Goal: Information Seeking & Learning: Learn about a topic

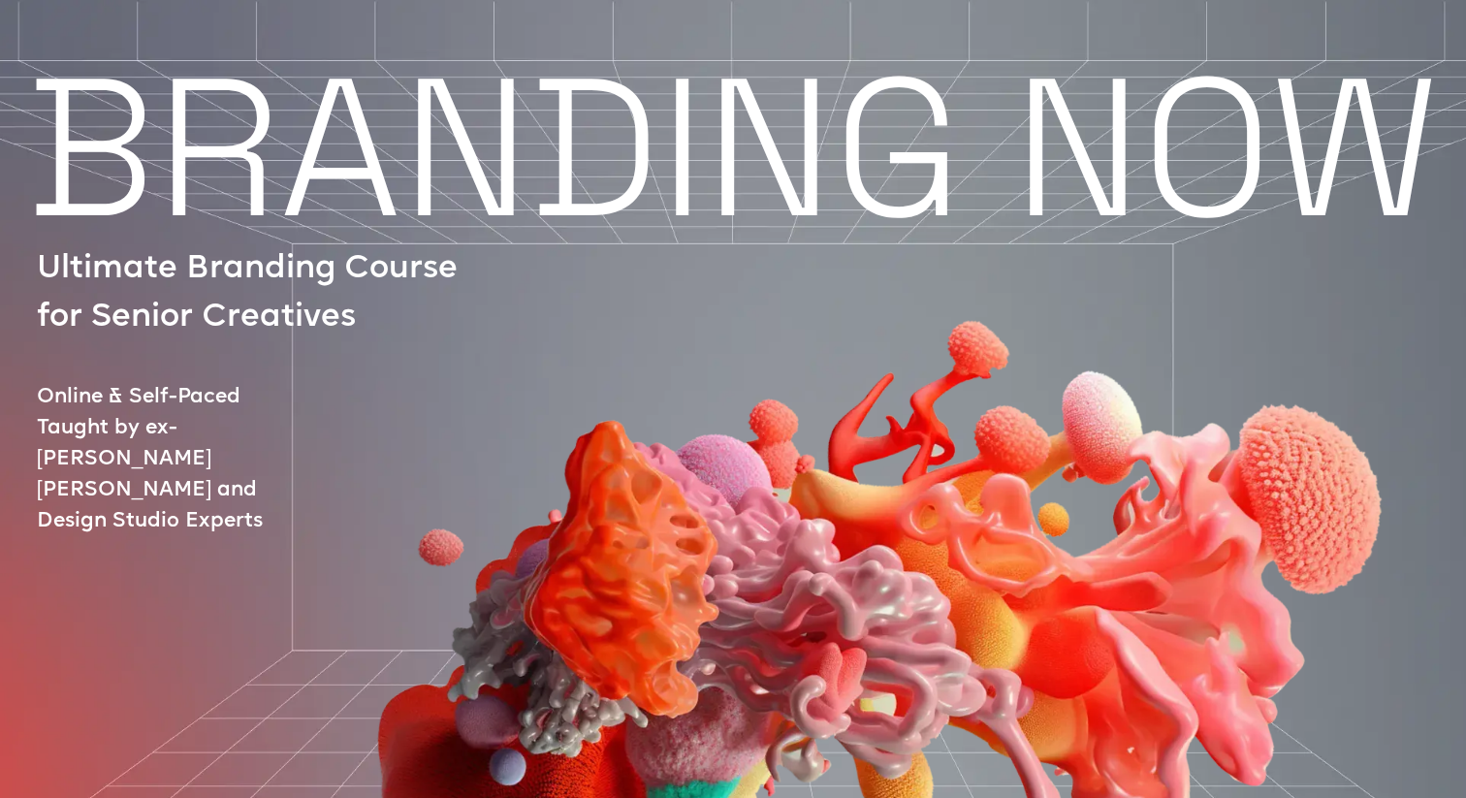
scroll to position [7759, 0]
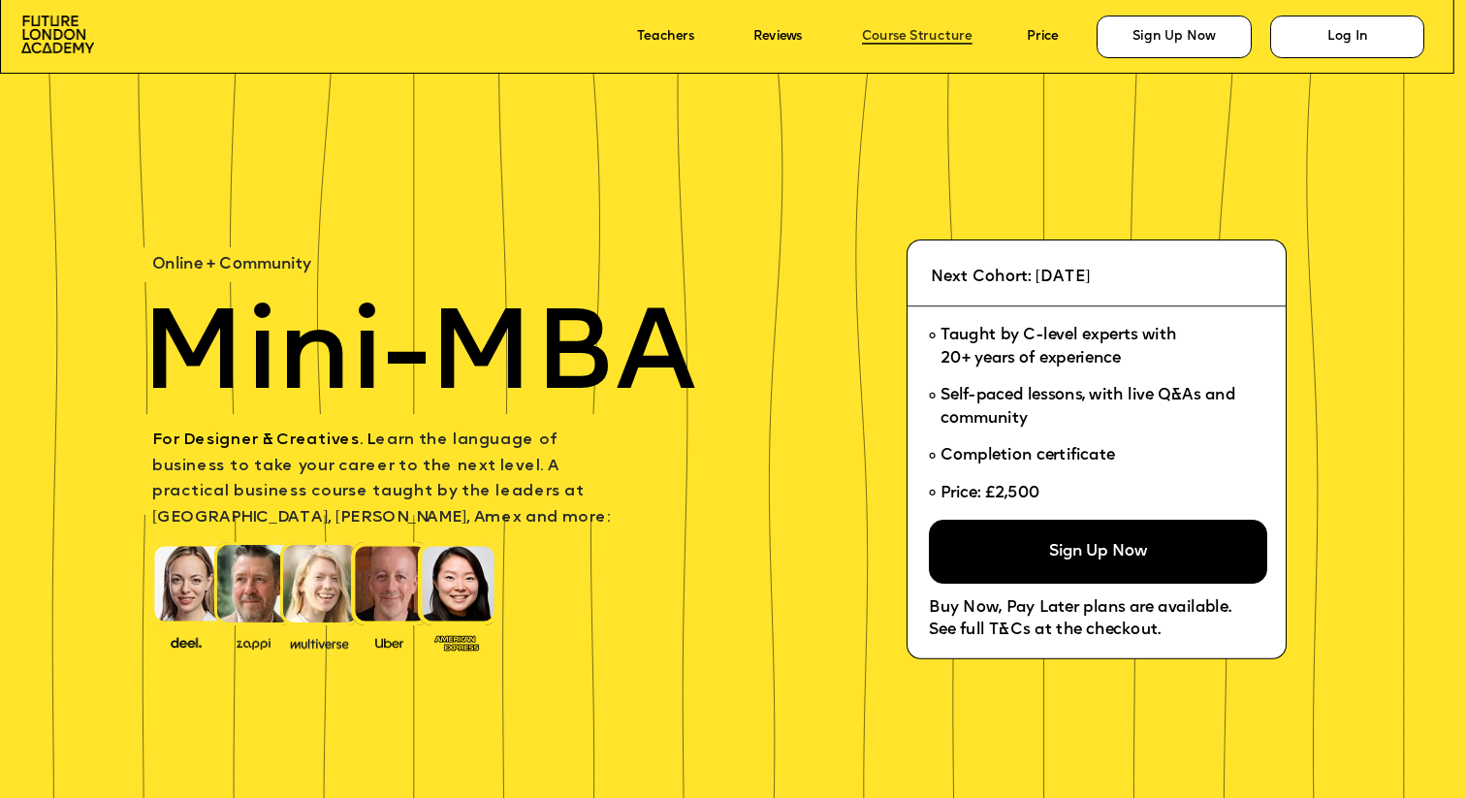
click at [919, 34] on link "Course Structure" at bounding box center [917, 37] width 111 height 15
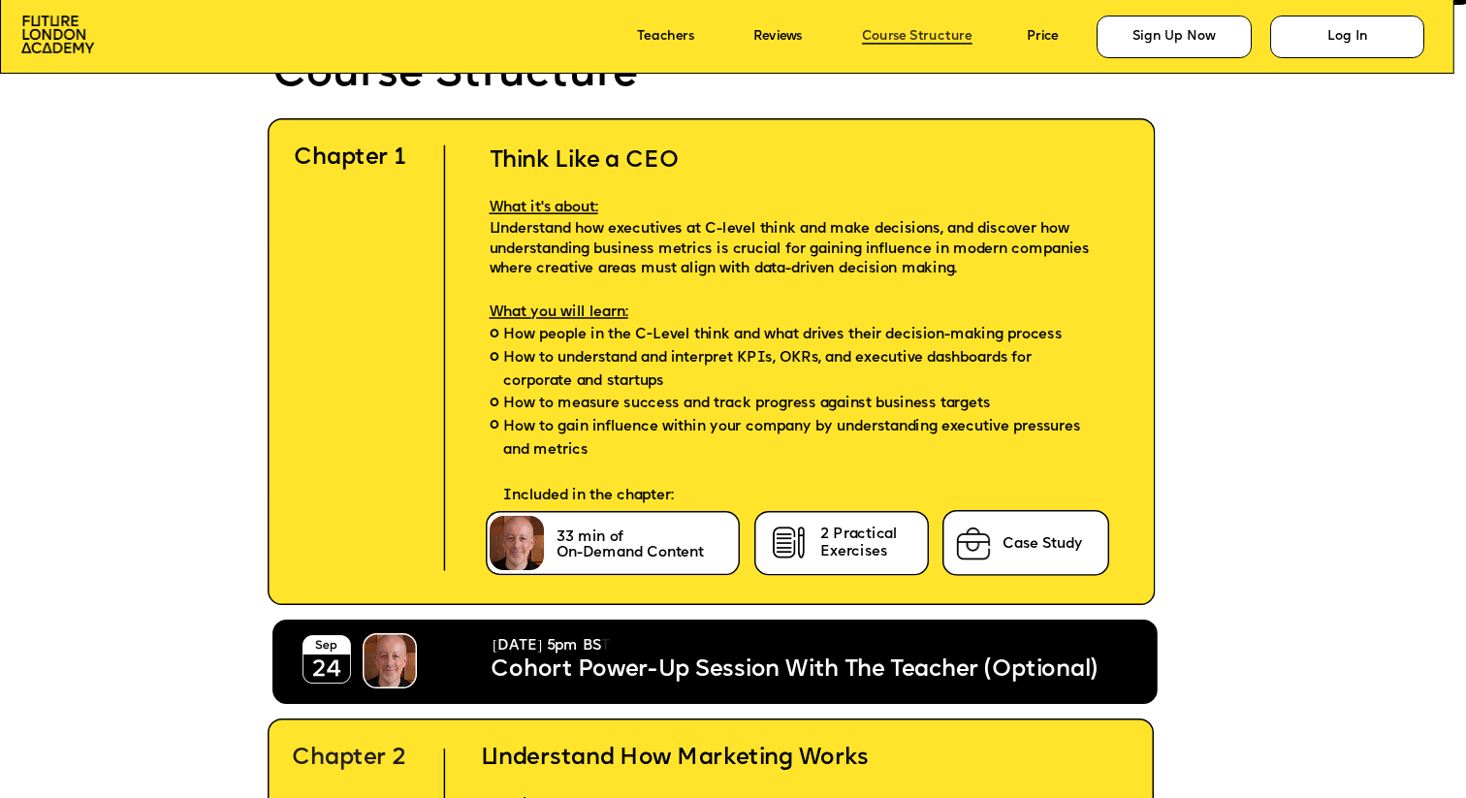
scroll to position [4606, 0]
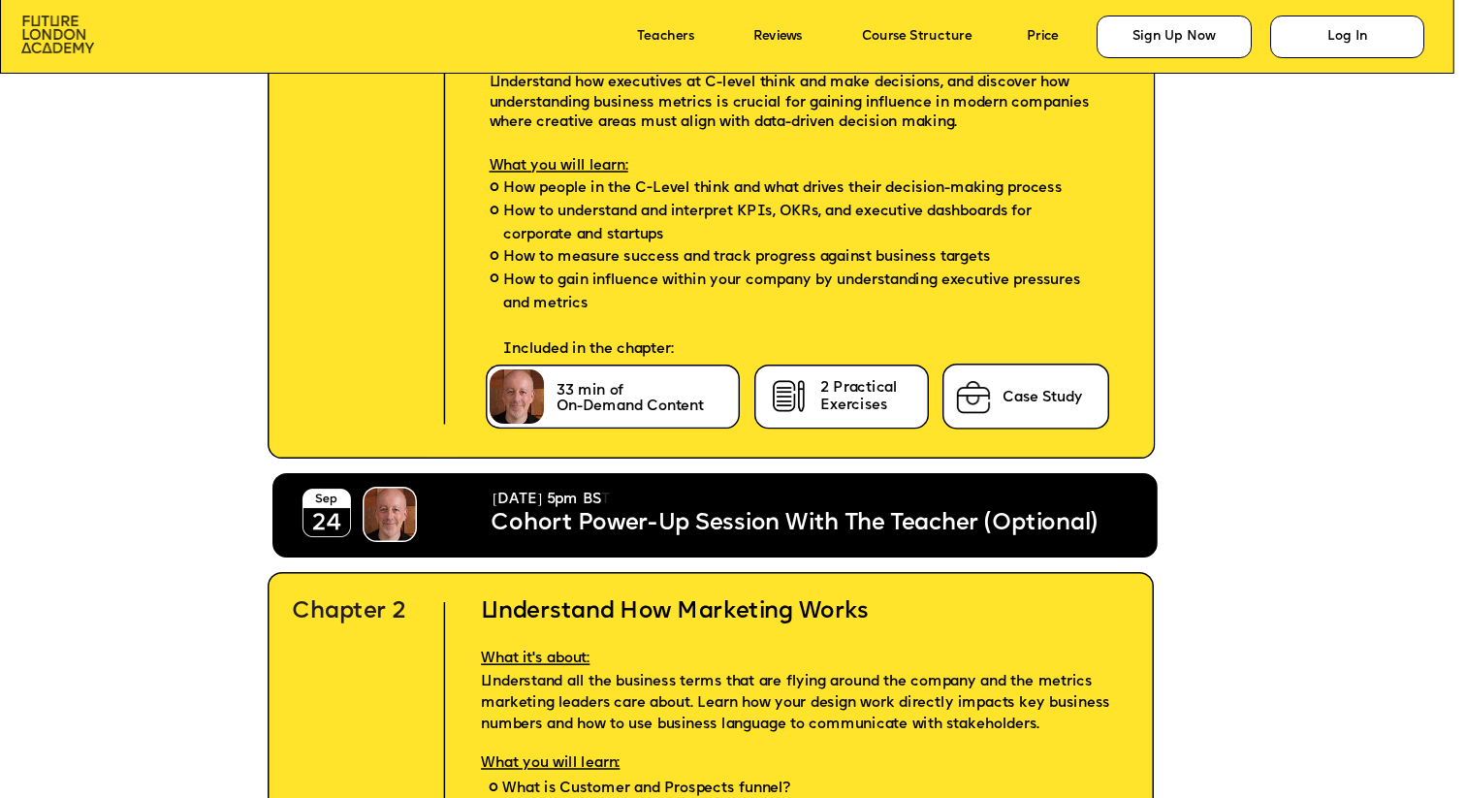
click at [48, 35] on img at bounding box center [57, 34] width 73 height 37
click at [65, 51] on img at bounding box center [57, 34] width 73 height 37
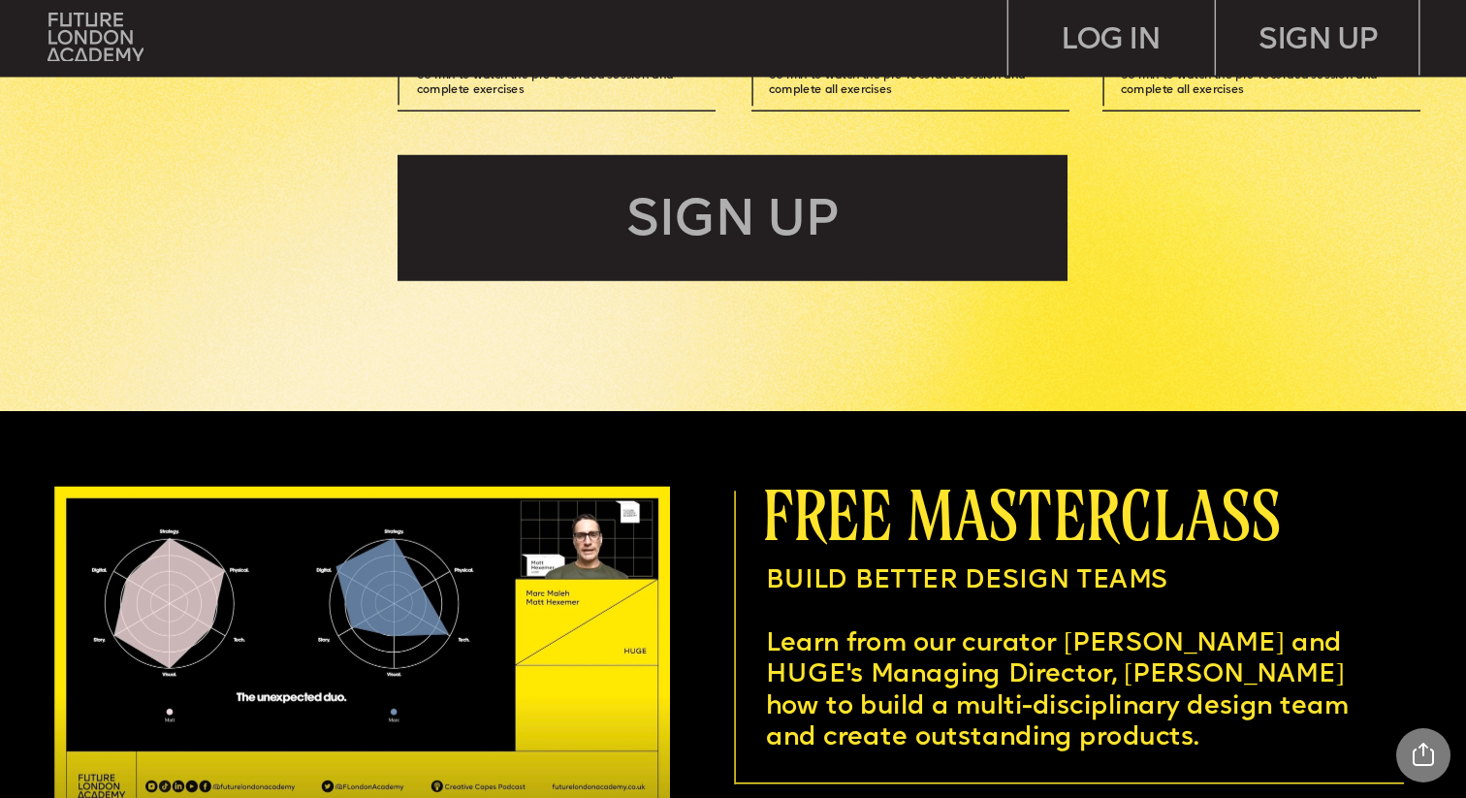
scroll to position [5316, 0]
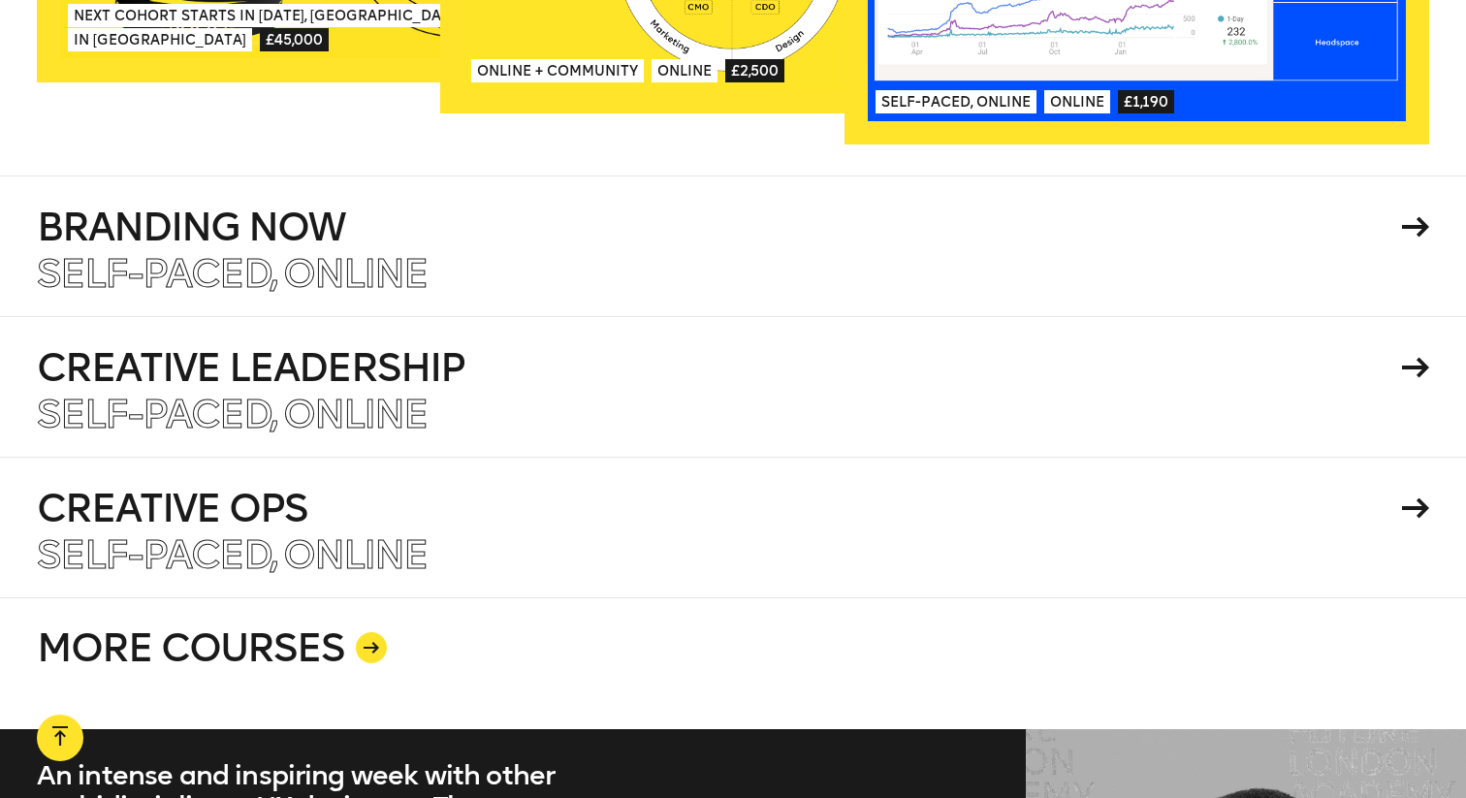
scroll to position [3430, 0]
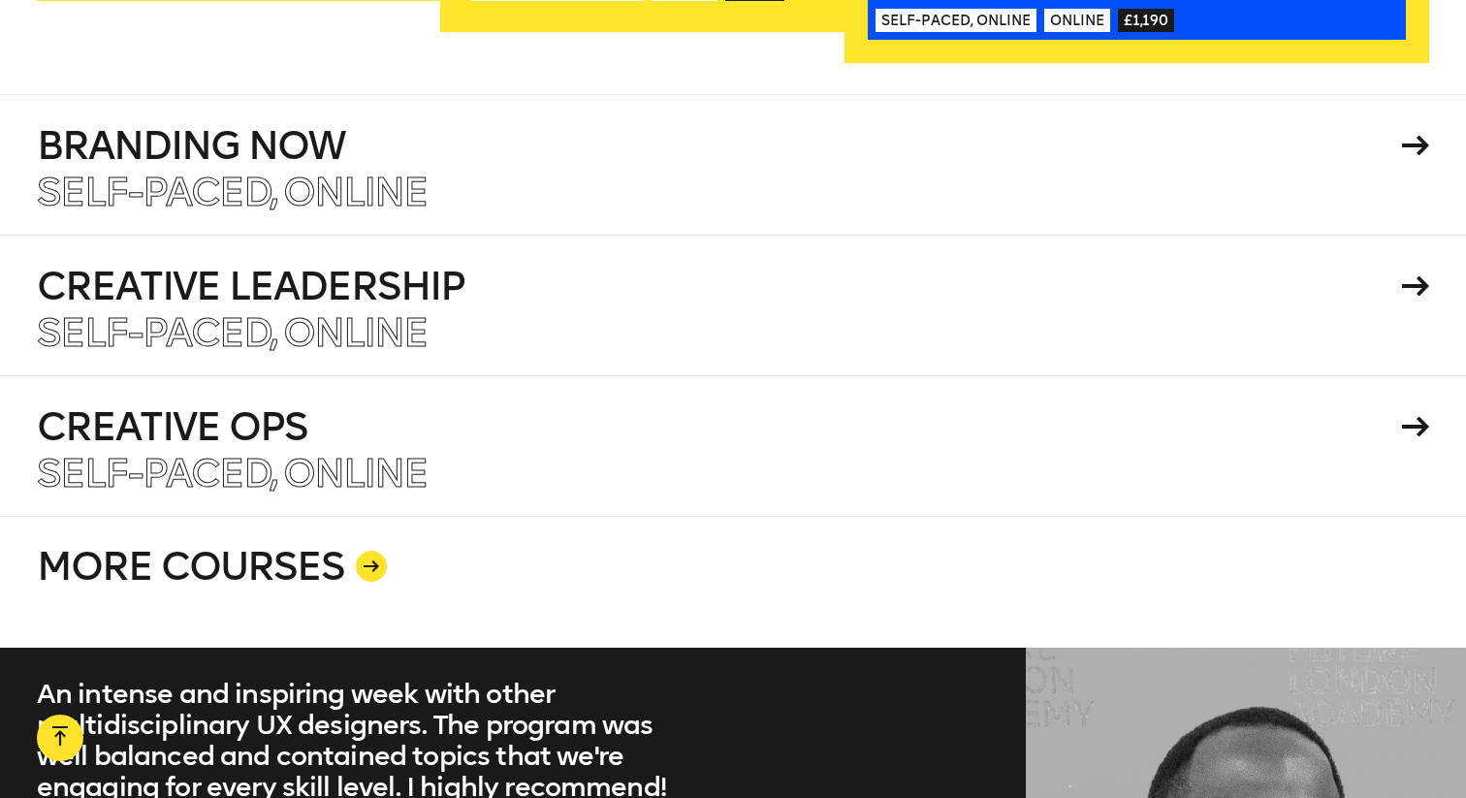
click at [351, 537] on link "MORE COURSES" at bounding box center [733, 582] width 1392 height 132
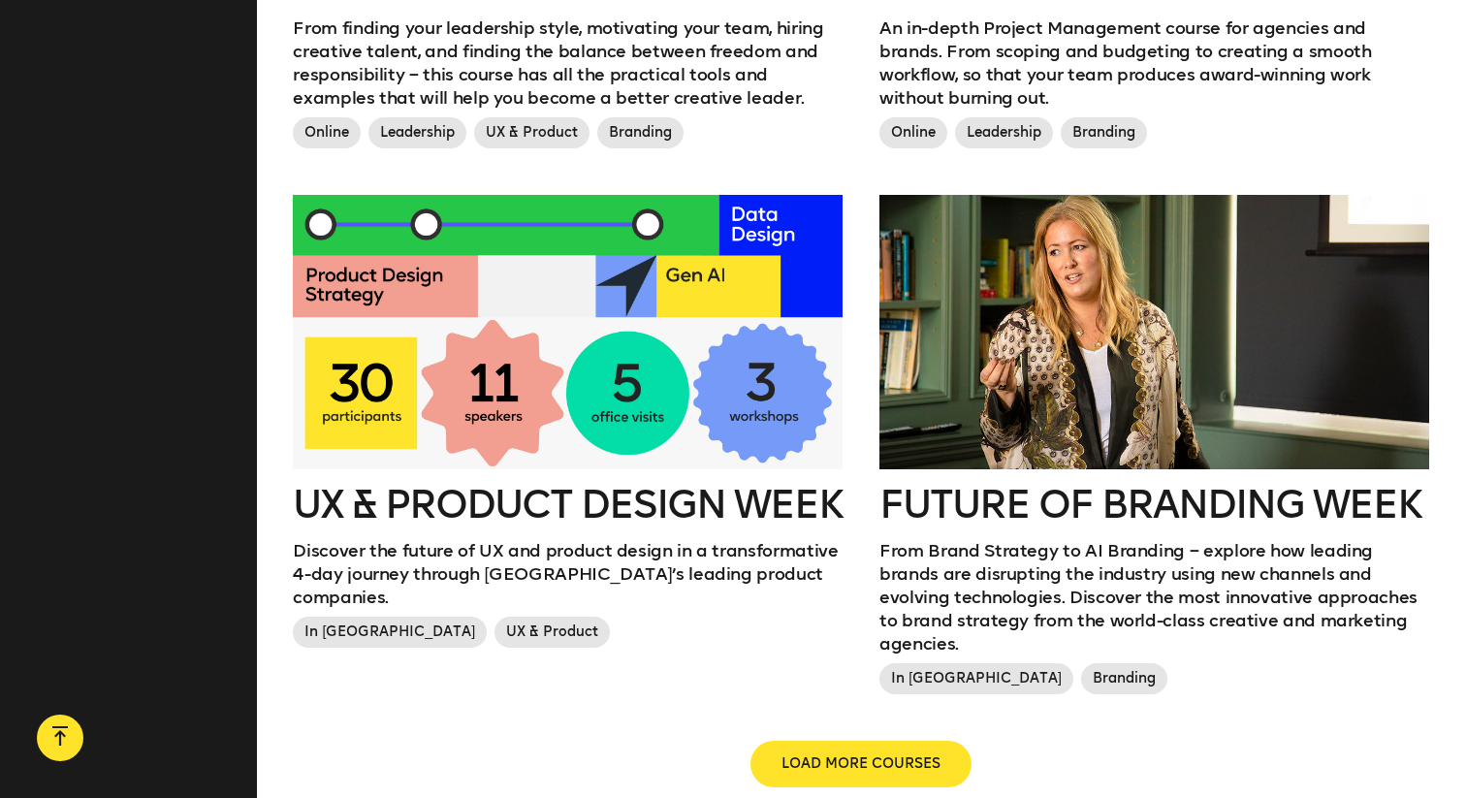
scroll to position [2007, 0]
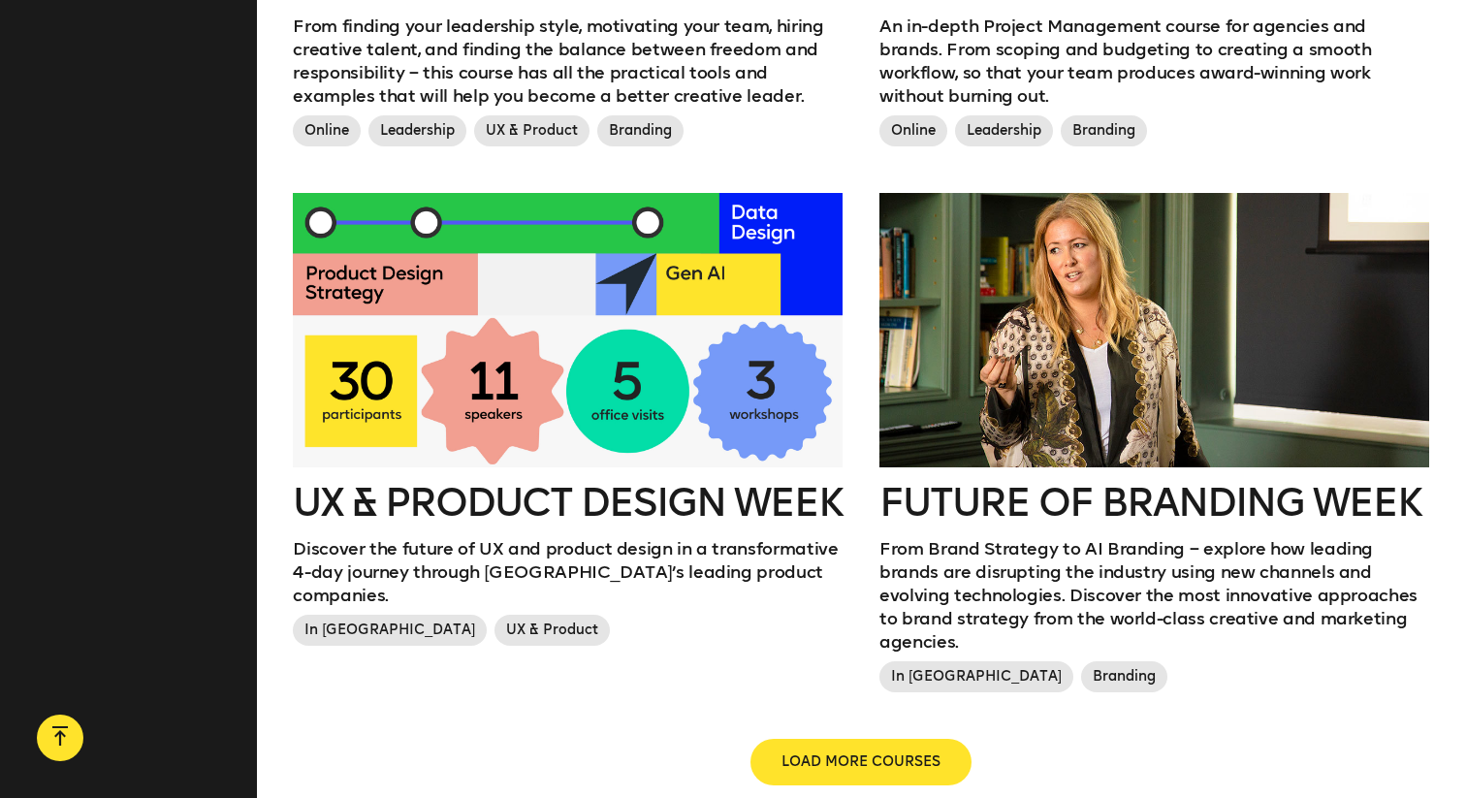
click at [1104, 286] on div at bounding box center [1154, 330] width 550 height 275
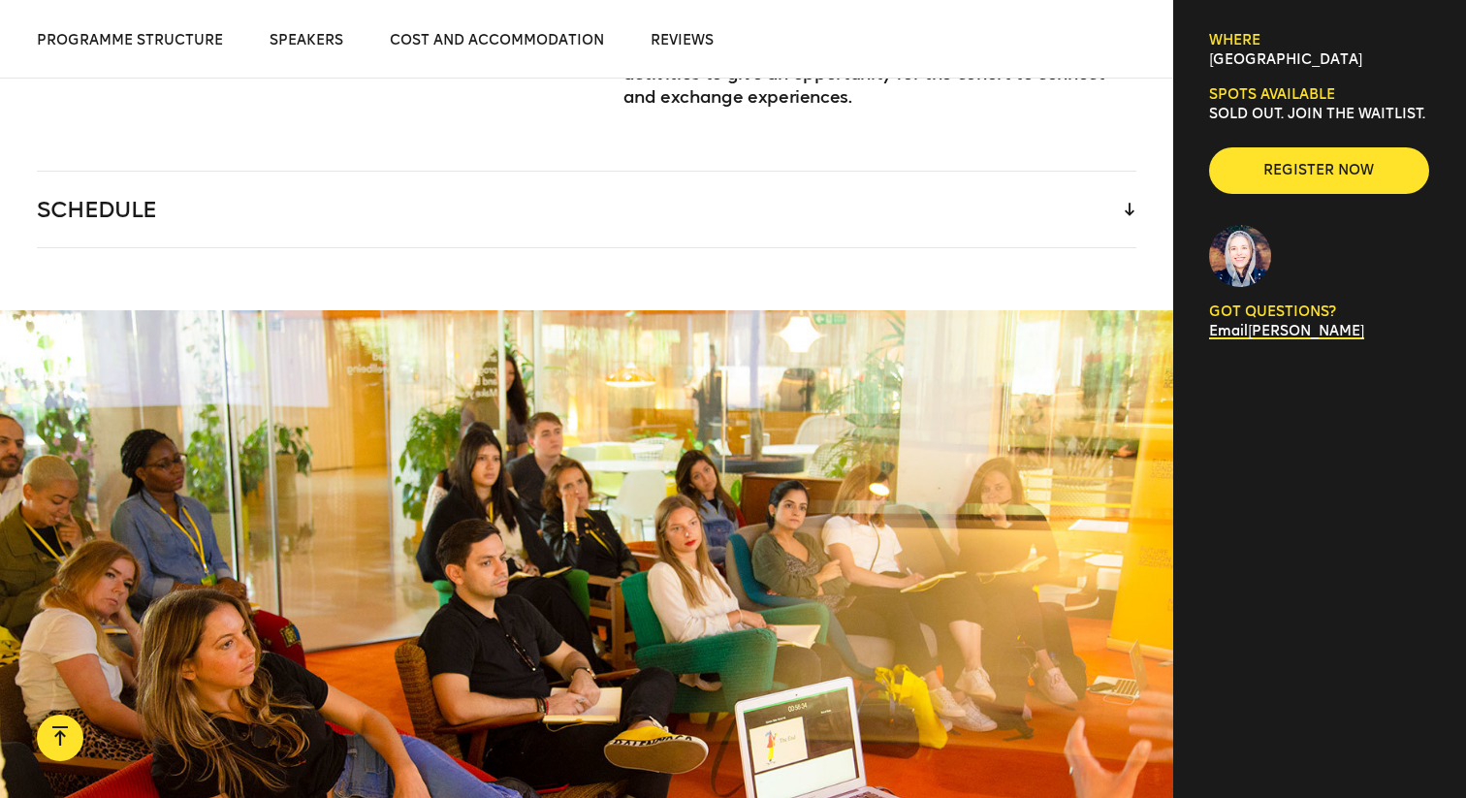
scroll to position [3028, 0]
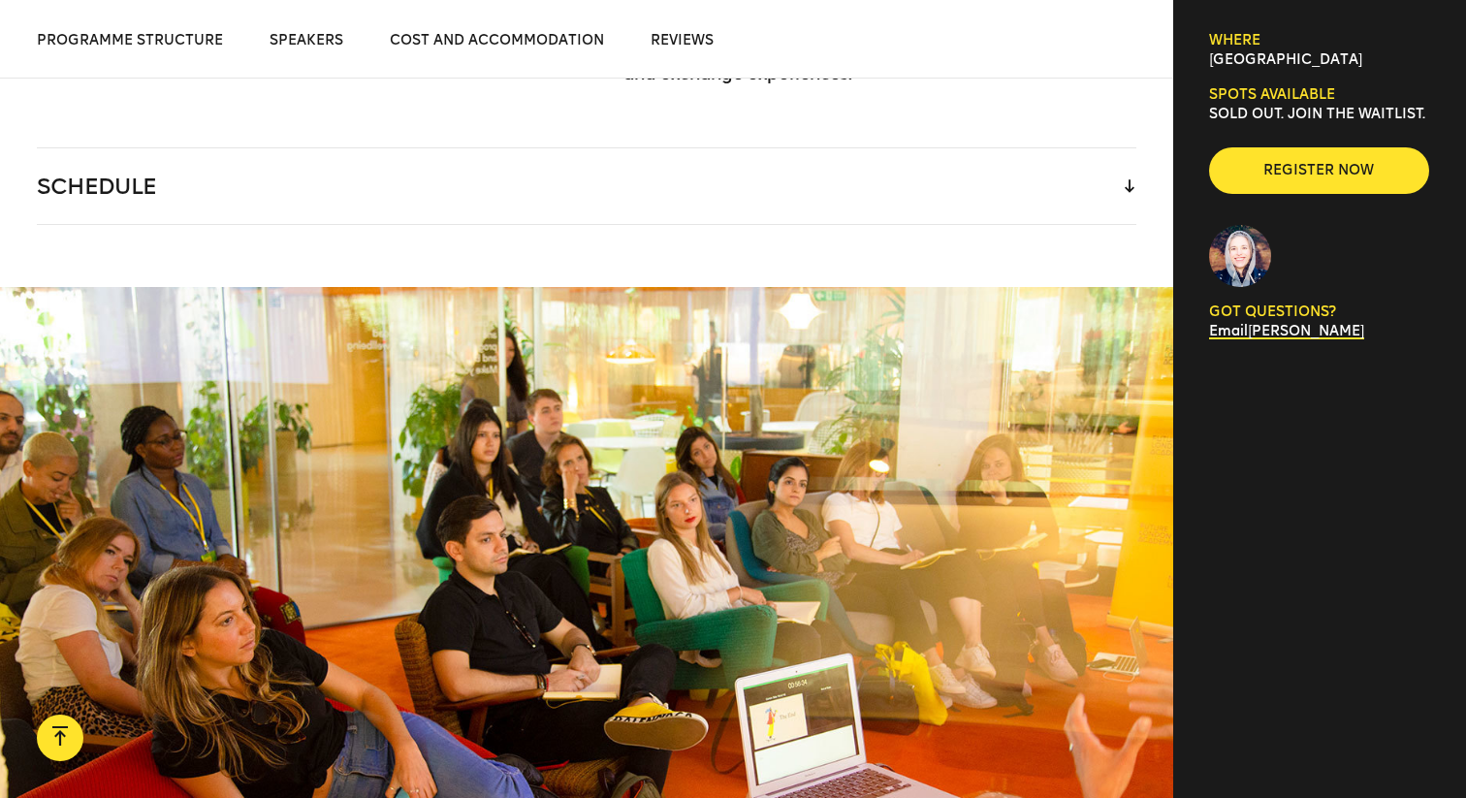
click at [1125, 179] on icon at bounding box center [1130, 186] width 10 height 14
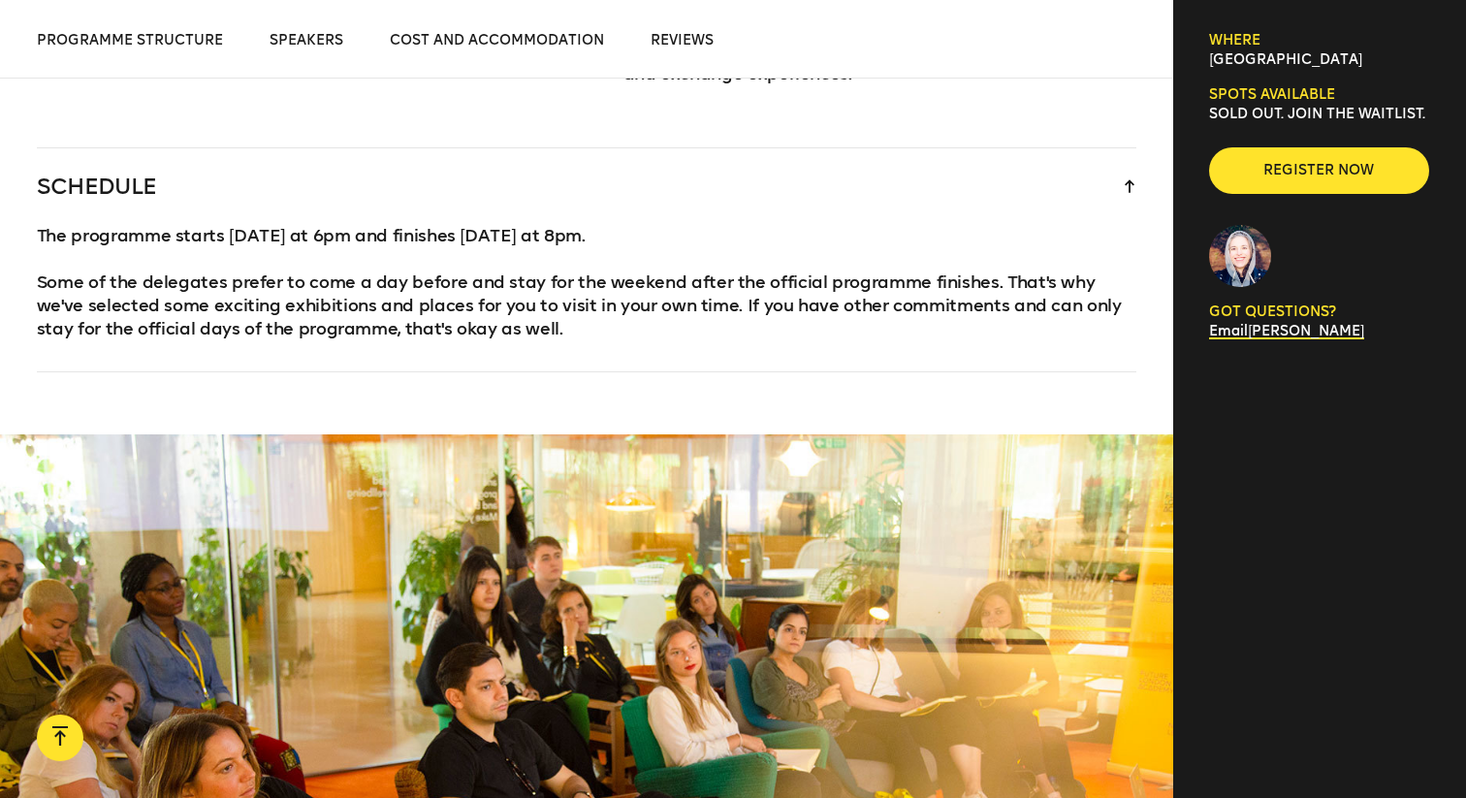
click at [1125, 179] on icon at bounding box center [1130, 186] width 10 height 14
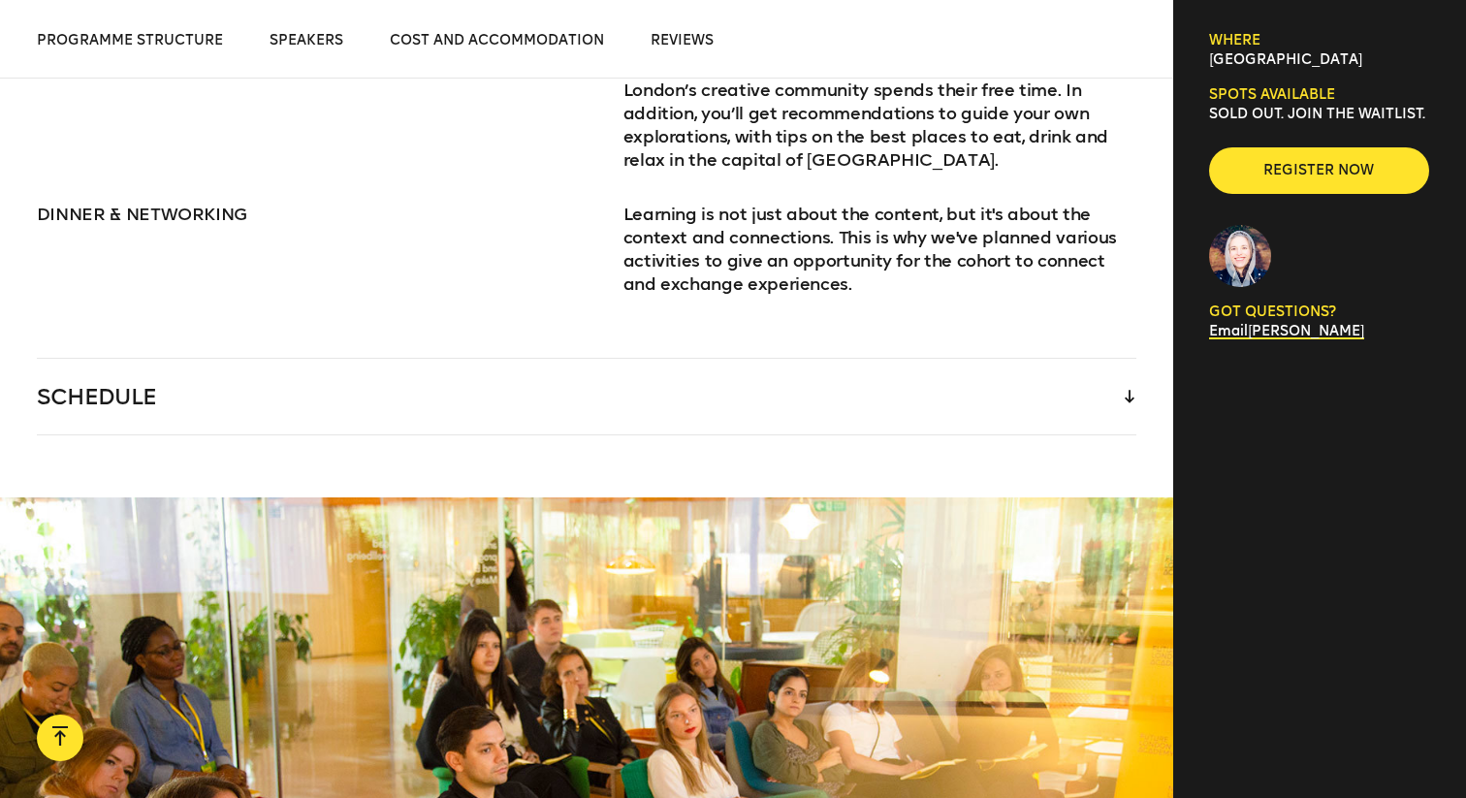
scroll to position [2776, 0]
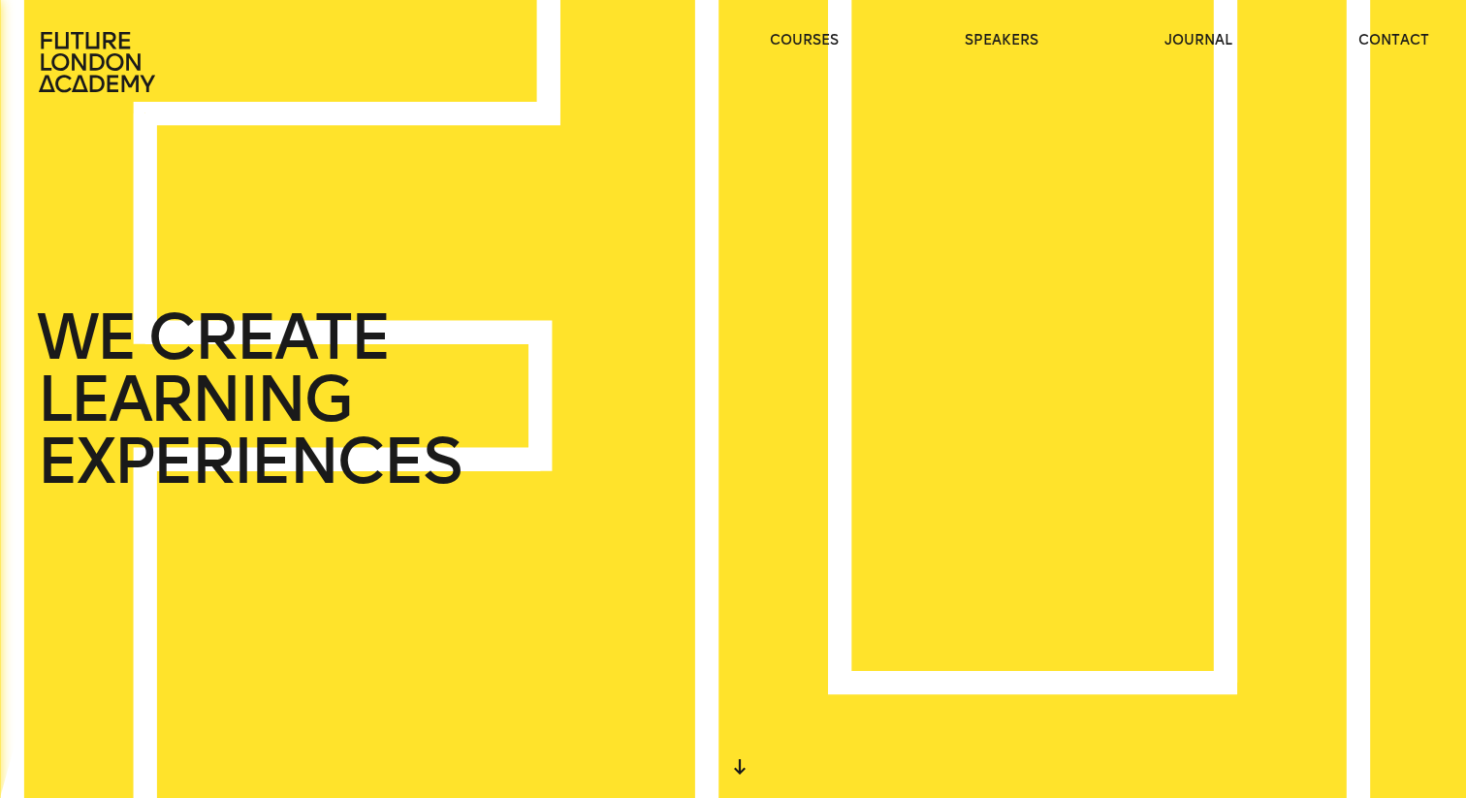
click at [67, 62] on icon at bounding box center [97, 62] width 116 height 60
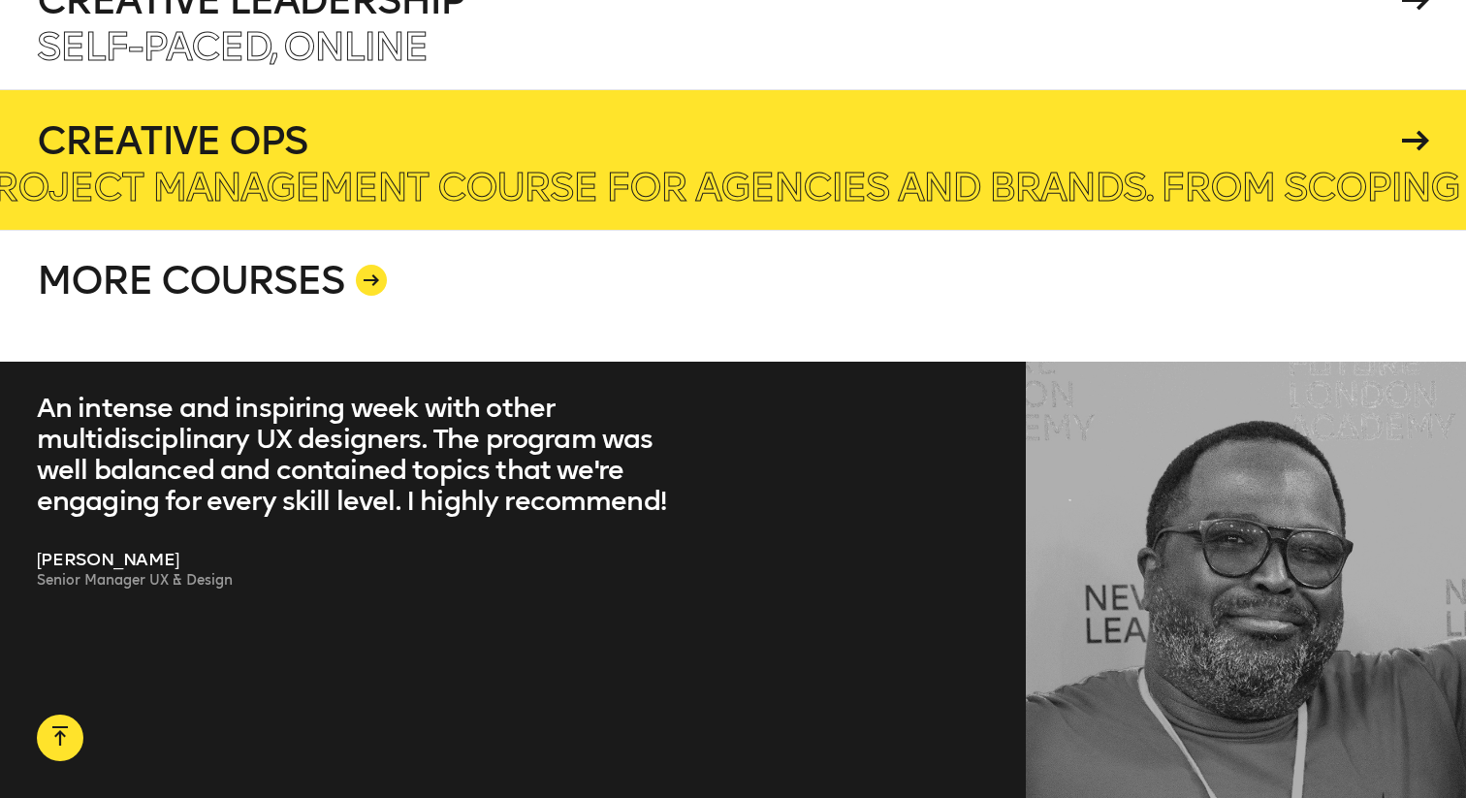
scroll to position [3815, 0]
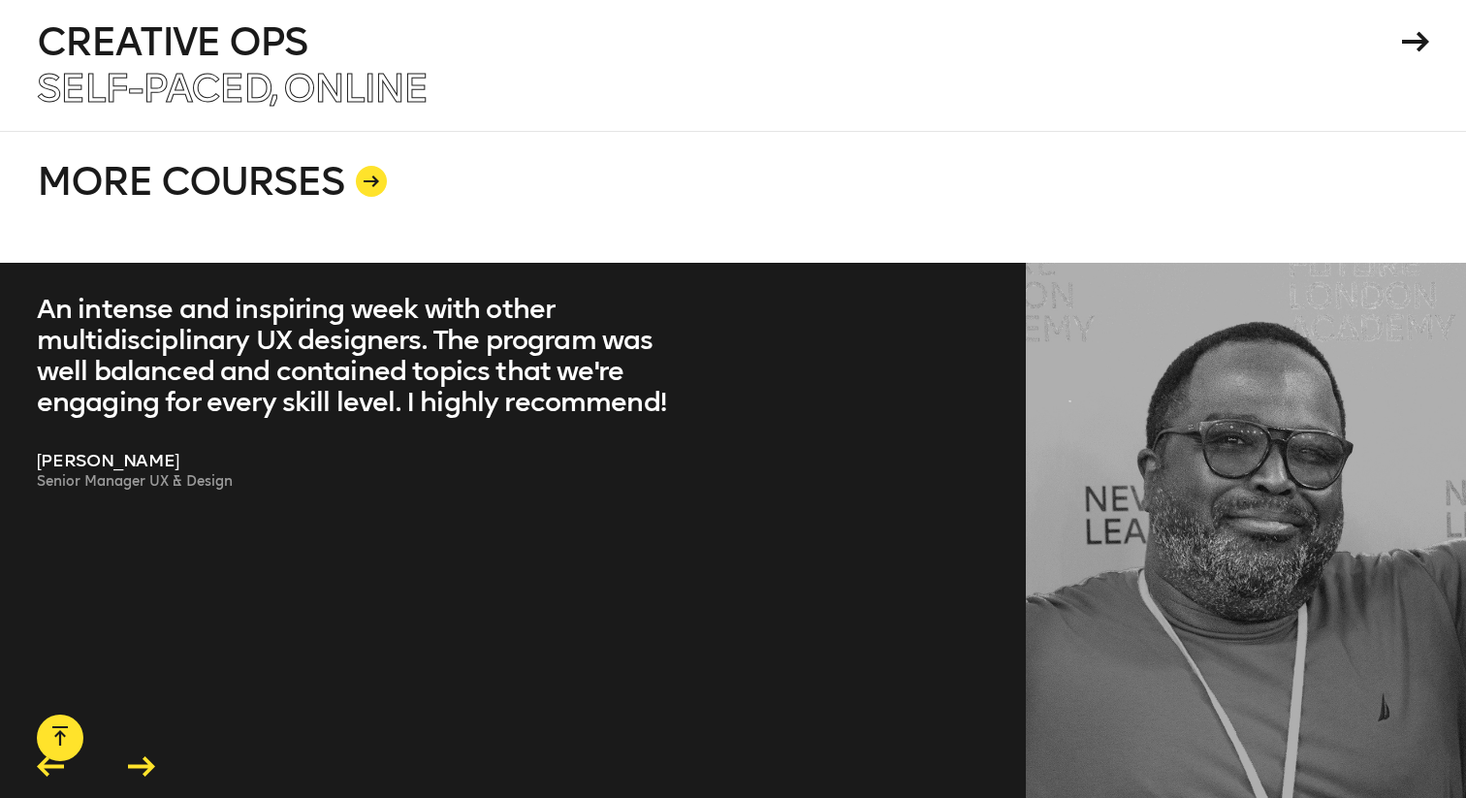
click at [368, 176] on icon at bounding box center [372, 182] width 16 height 12
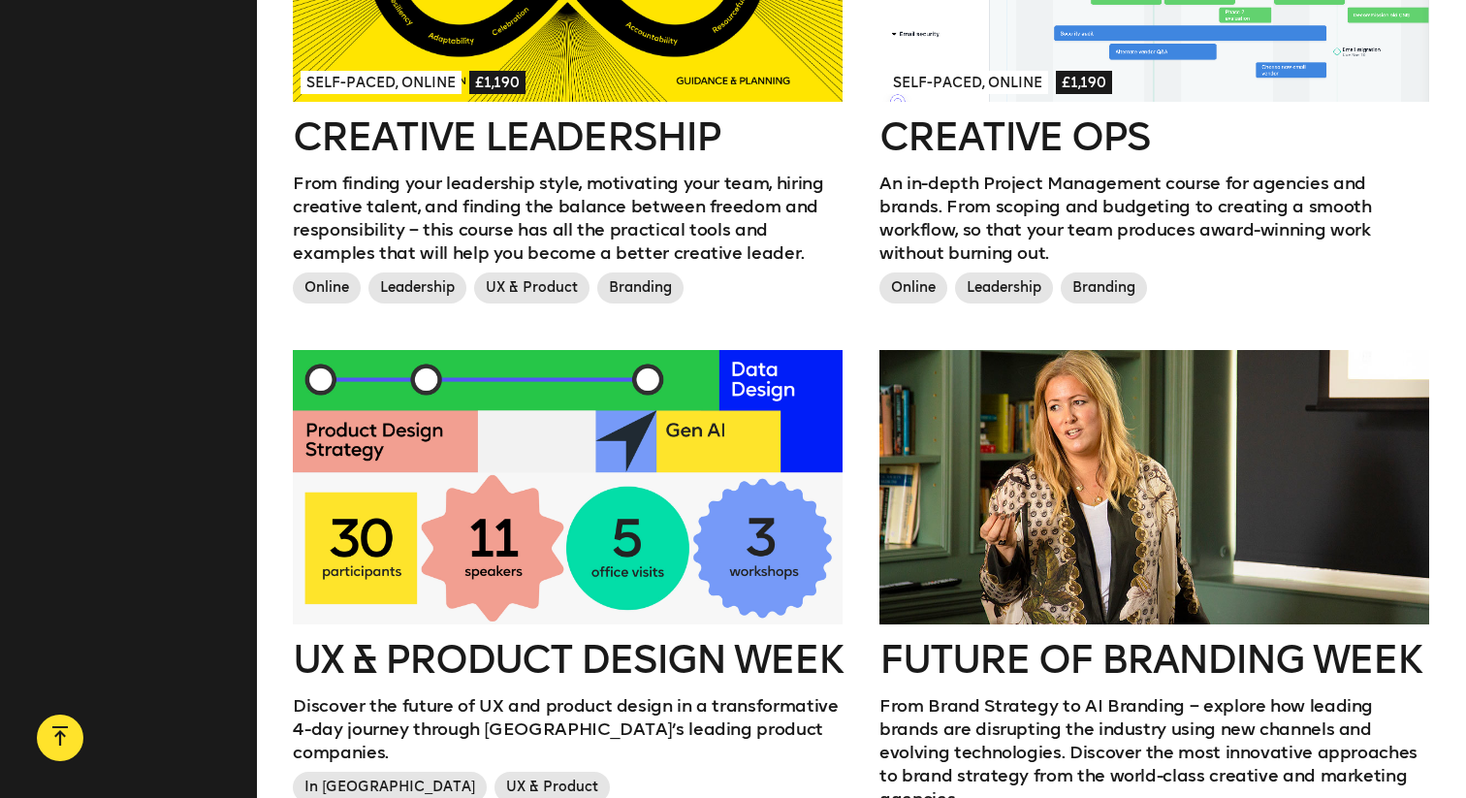
scroll to position [1854, 0]
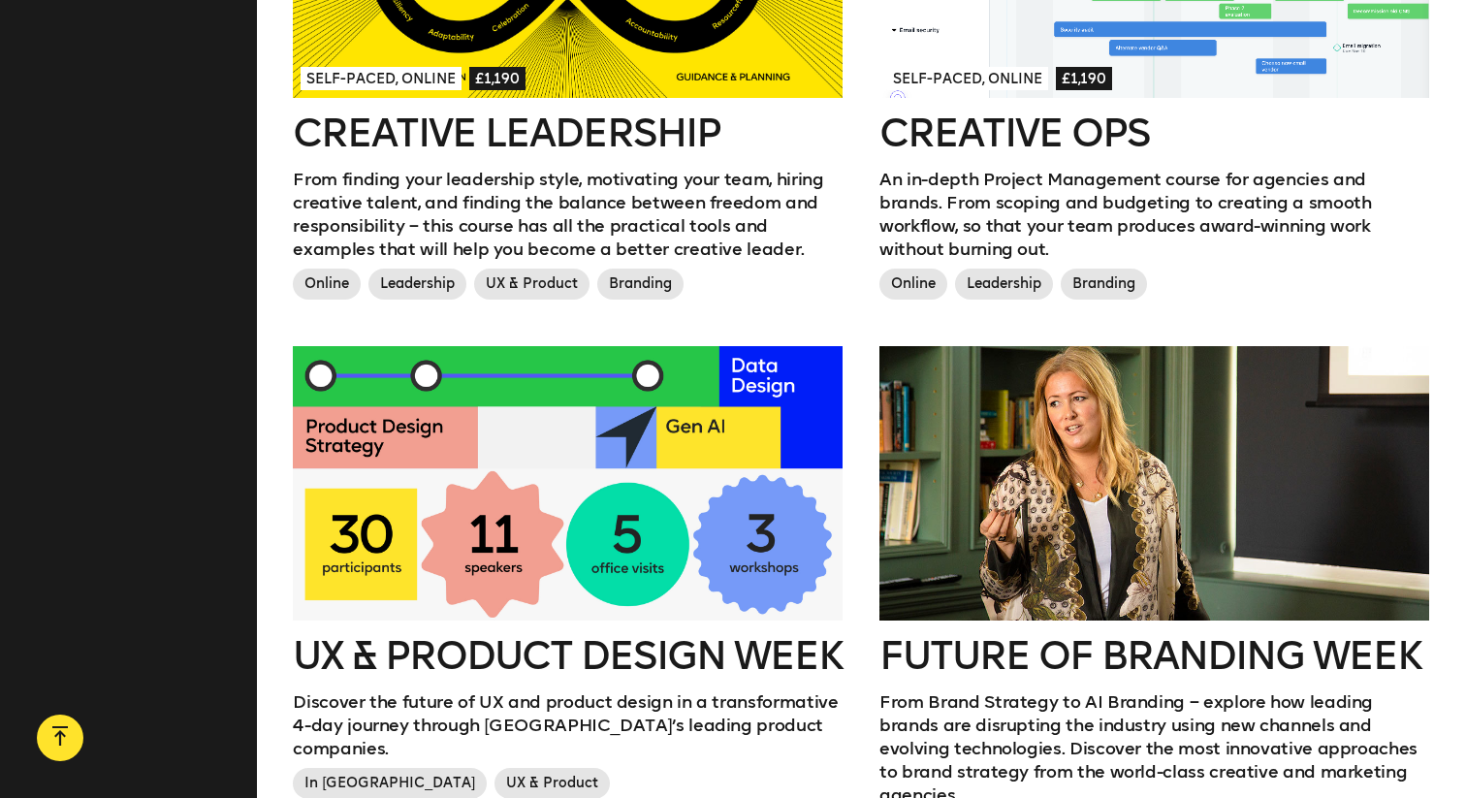
click at [445, 459] on div at bounding box center [568, 483] width 550 height 275
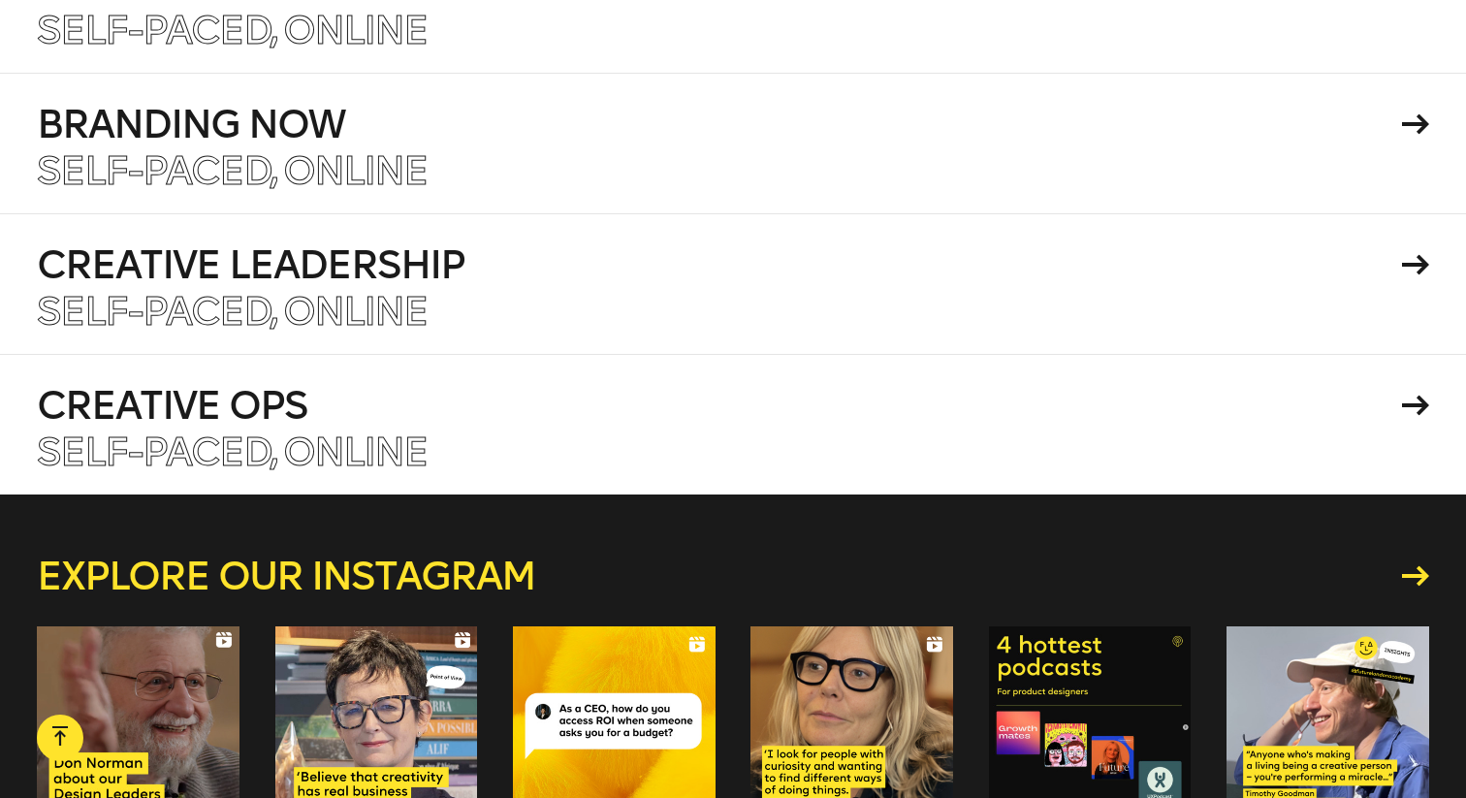
scroll to position [8386, 0]
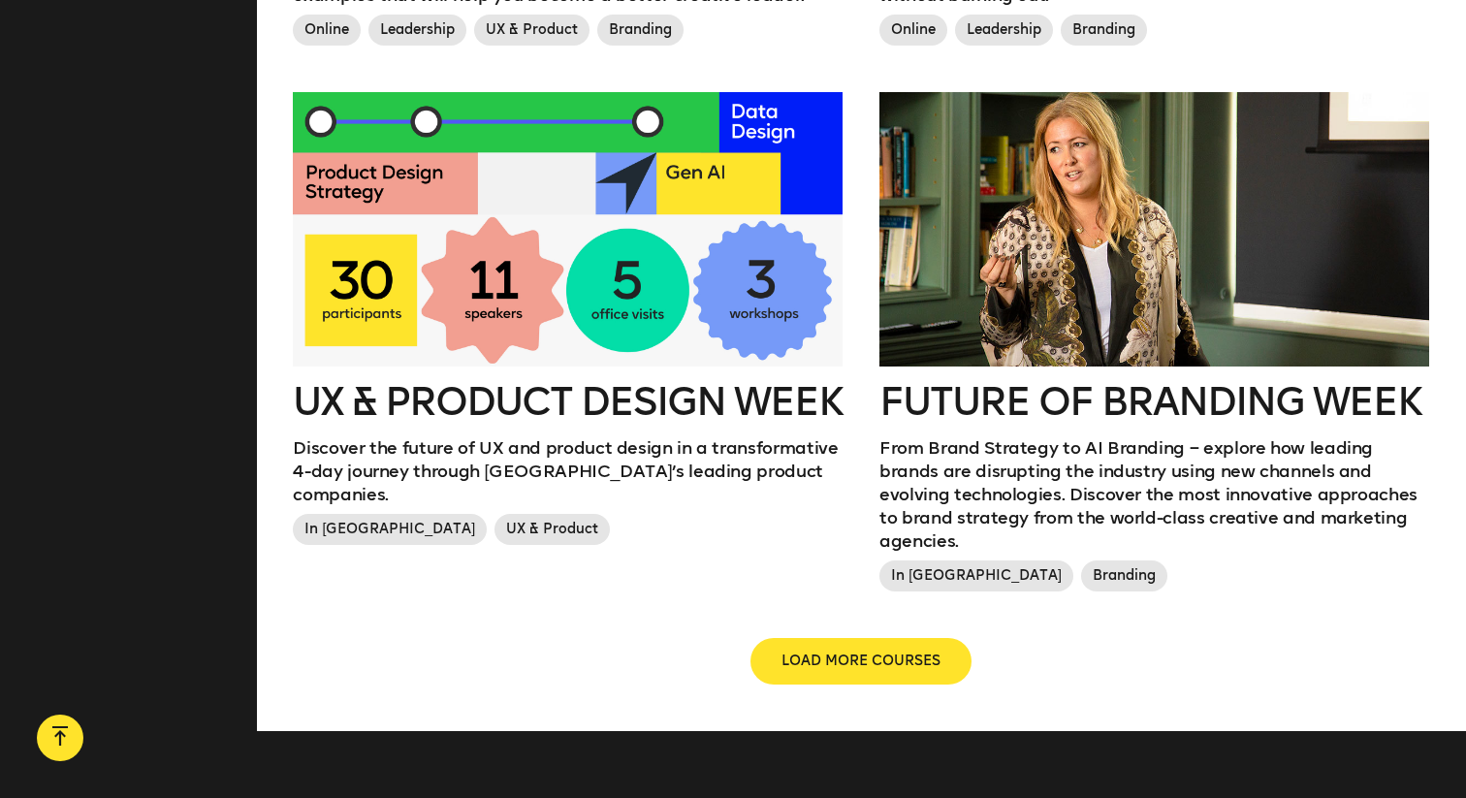
scroll to position [2109, 0]
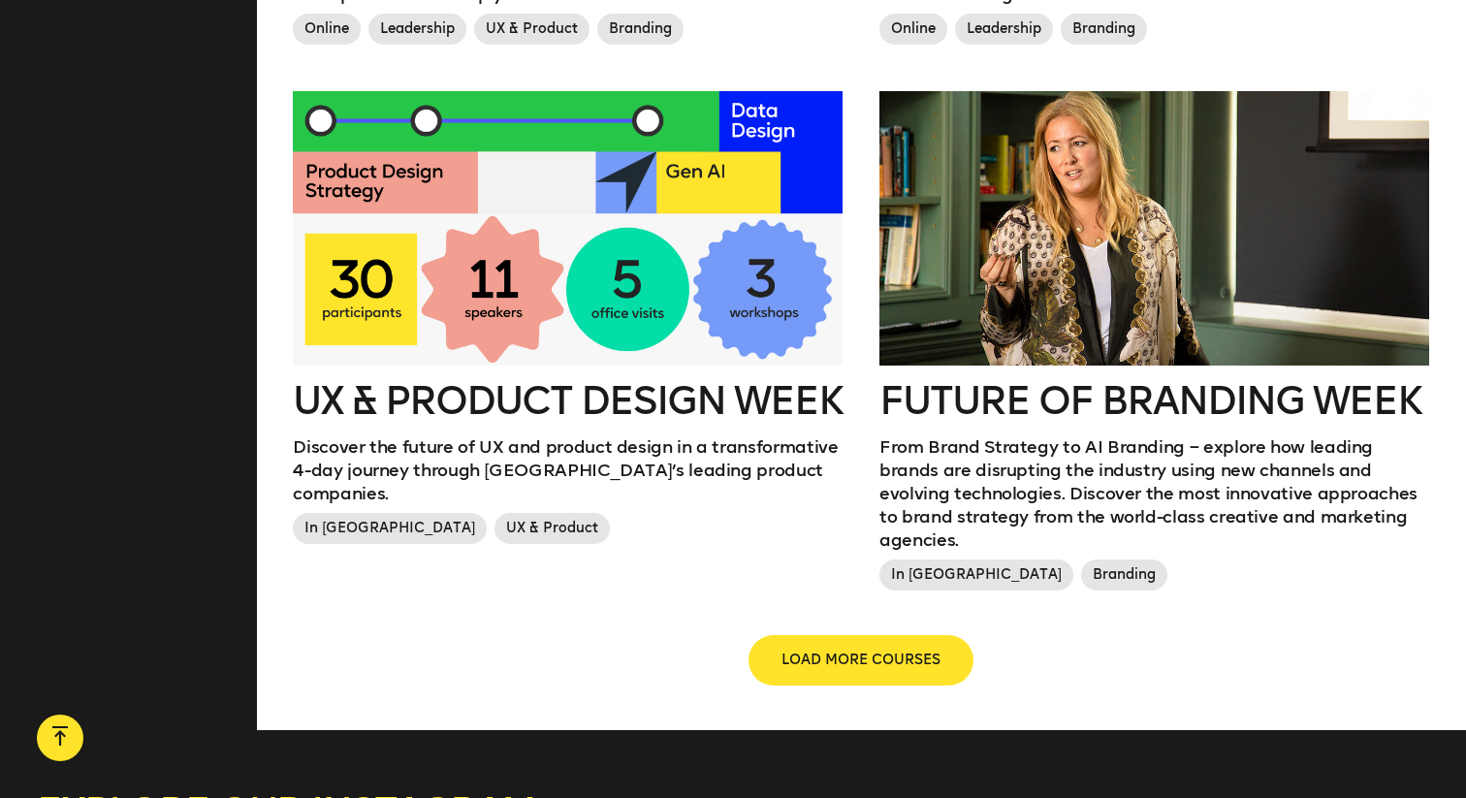
click at [832, 651] on span "LOAD MORE COURSES" at bounding box center [861, 660] width 159 height 19
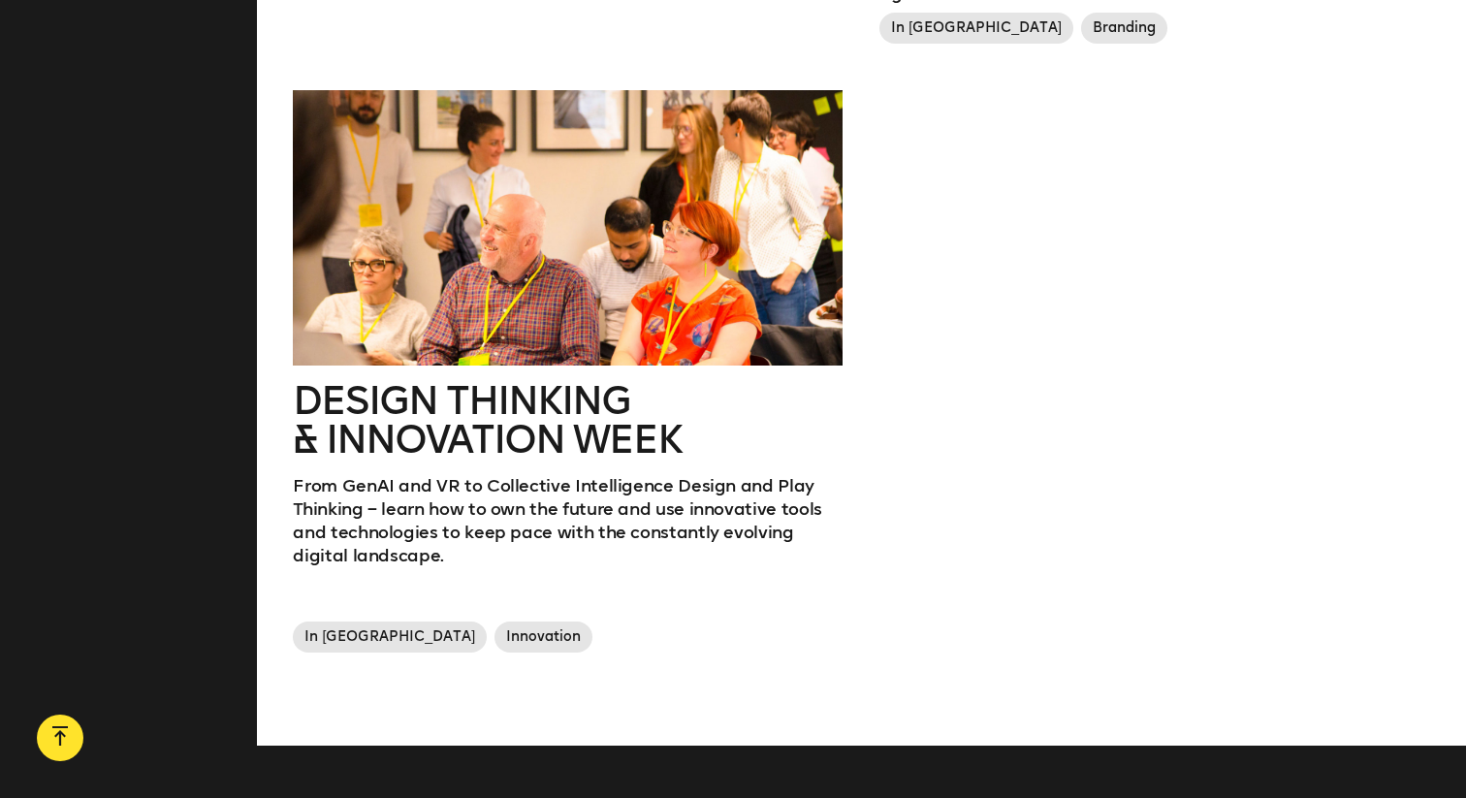
scroll to position [2649, 0]
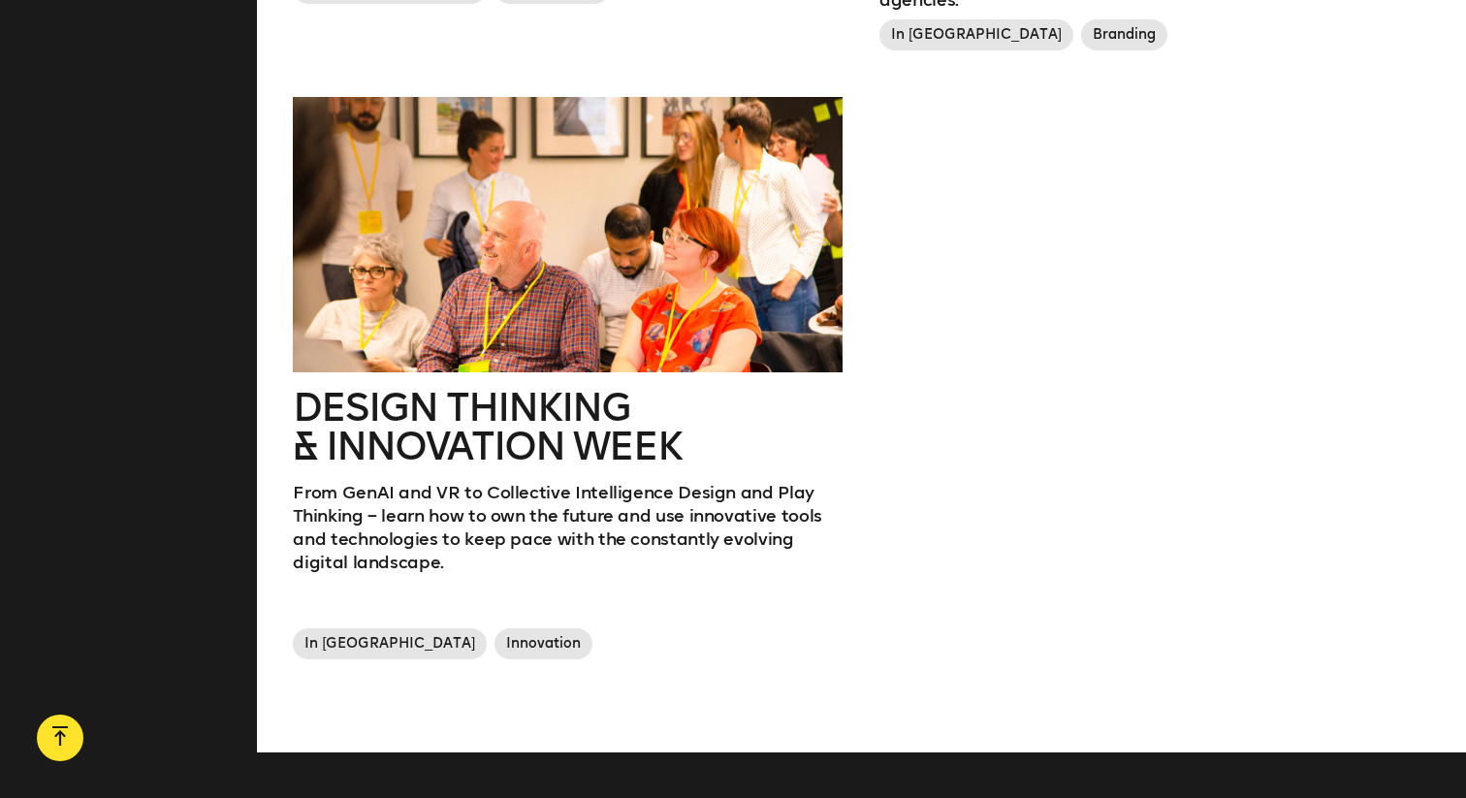
click at [519, 233] on div at bounding box center [568, 234] width 550 height 275
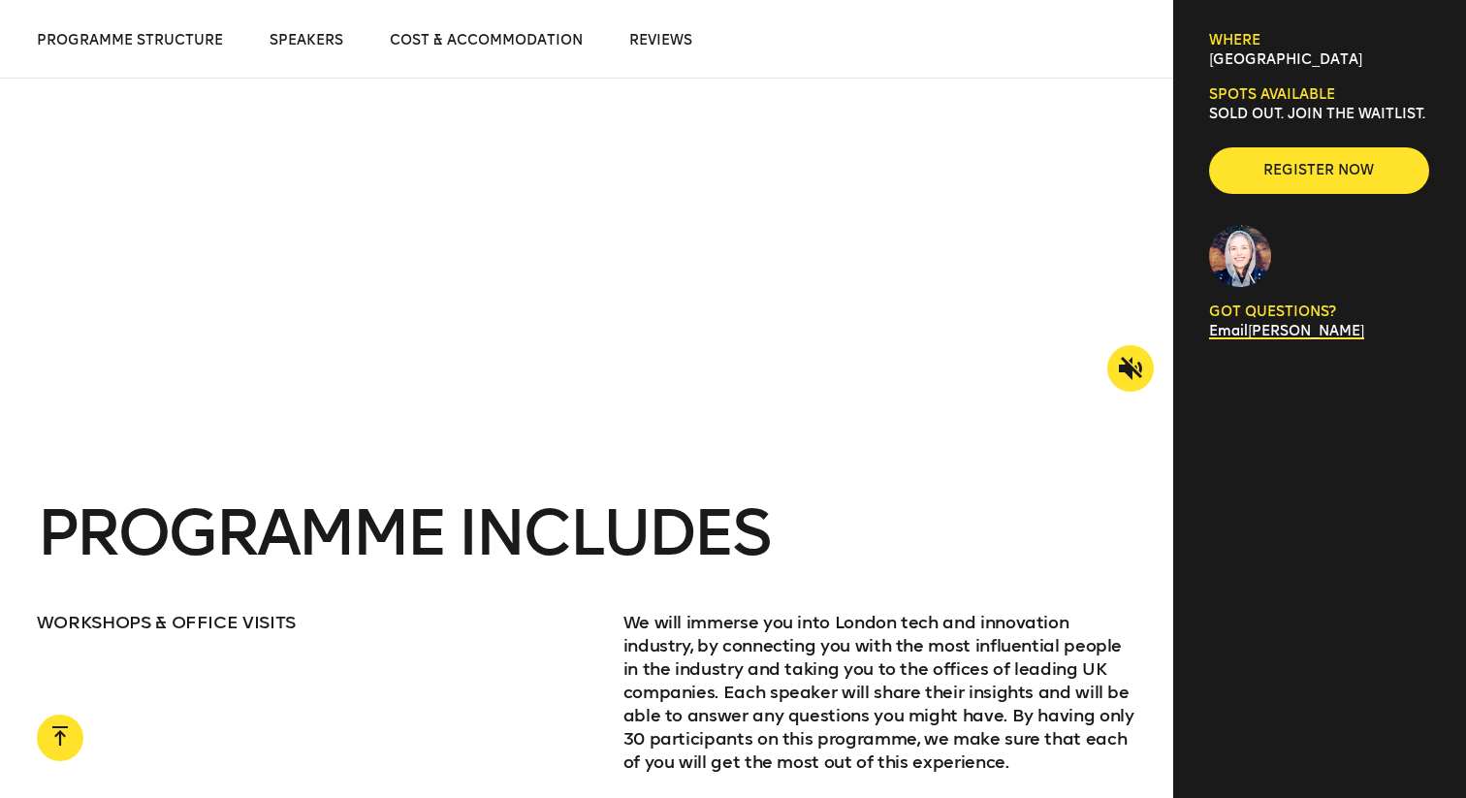
scroll to position [2058, 0]
